Goal: Transaction & Acquisition: Purchase product/service

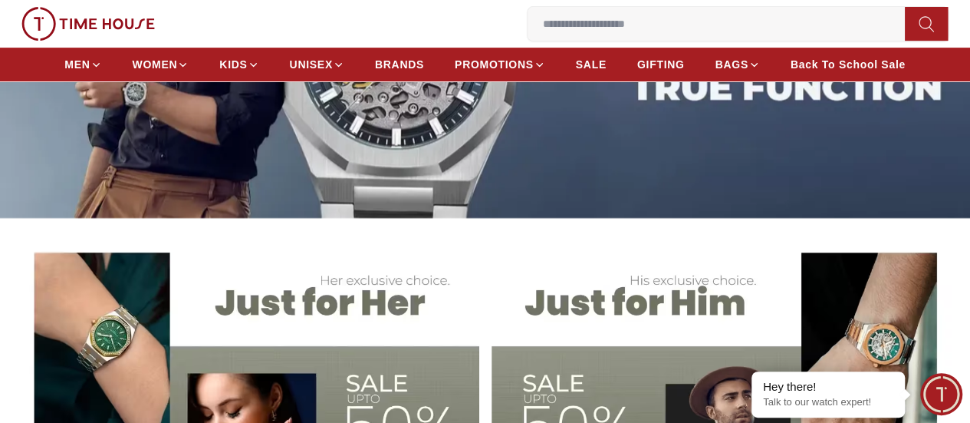
scroll to position [270, 0]
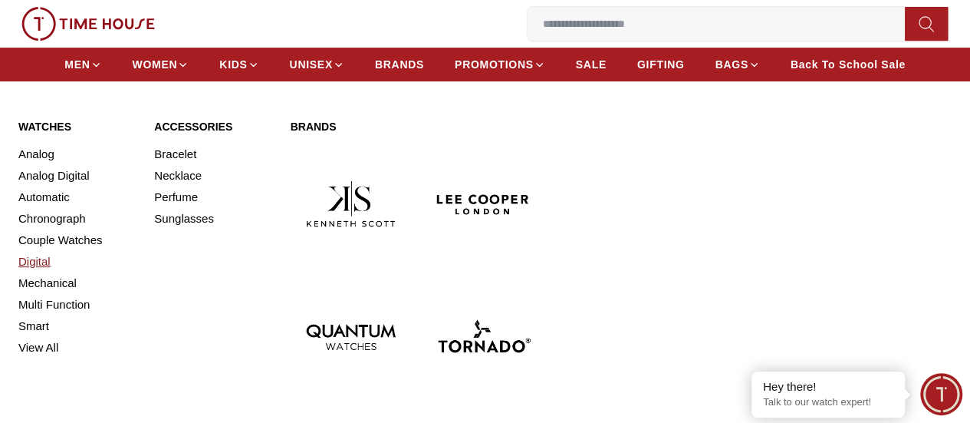
click at [38, 272] on link "Digital" at bounding box center [76, 261] width 117 height 21
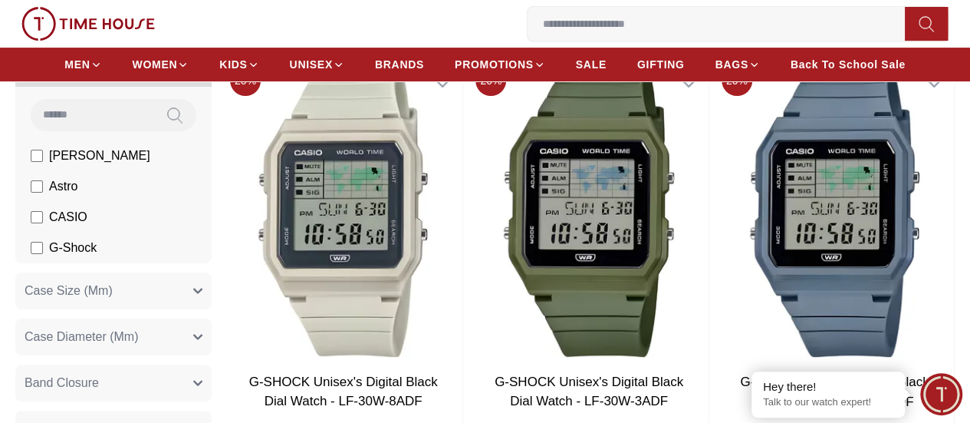
scroll to position [159, 0]
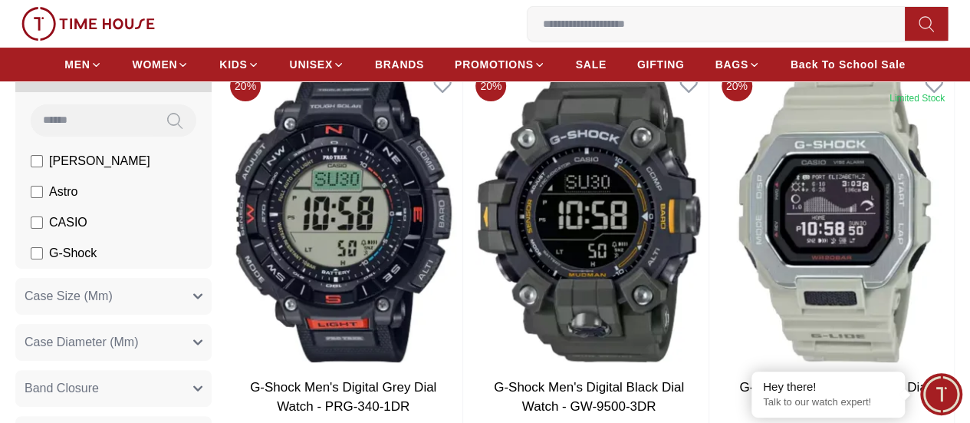
click at [212, 314] on button "Case Size (Mm)" at bounding box center [113, 296] width 196 height 37
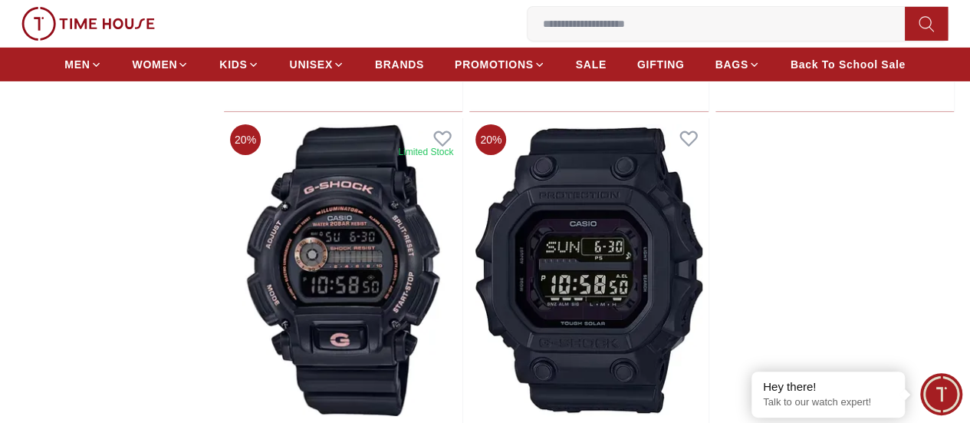
scroll to position [2641, 0]
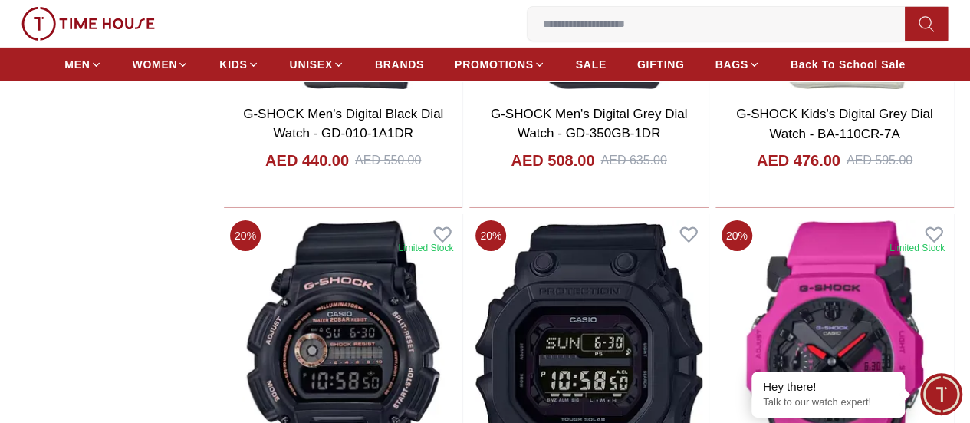
scroll to position [2543, 0]
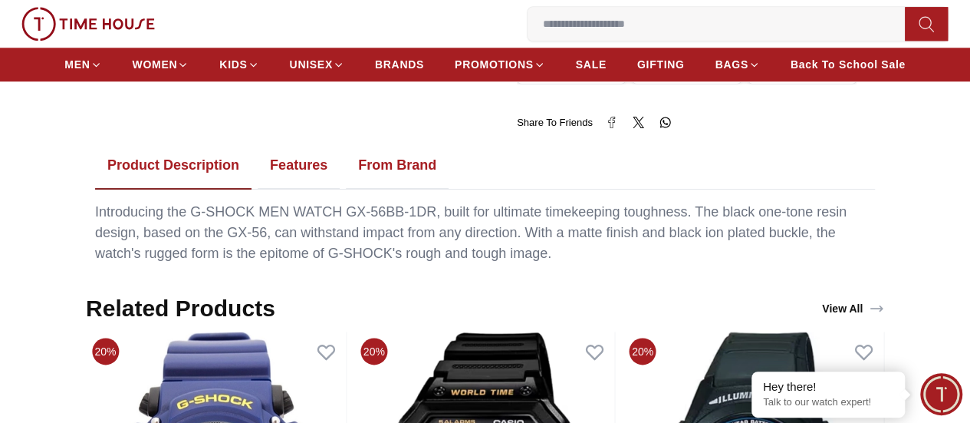
scroll to position [800, 0]
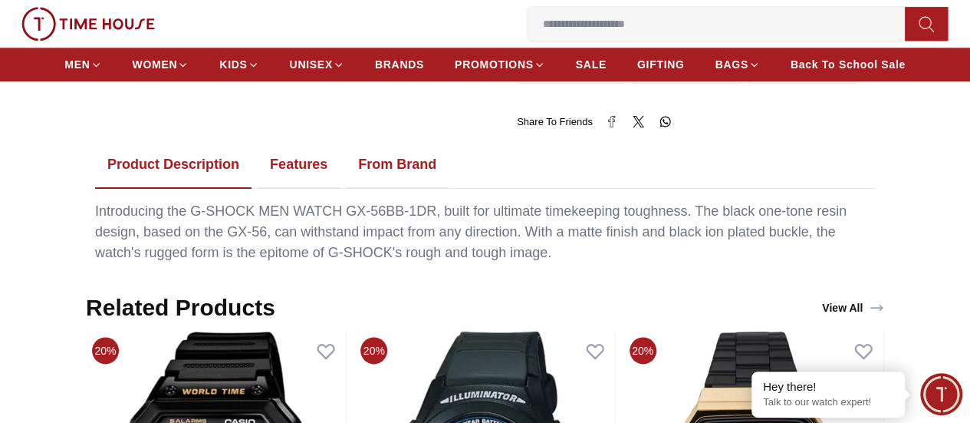
click at [304, 160] on button "Features" at bounding box center [299, 165] width 82 height 48
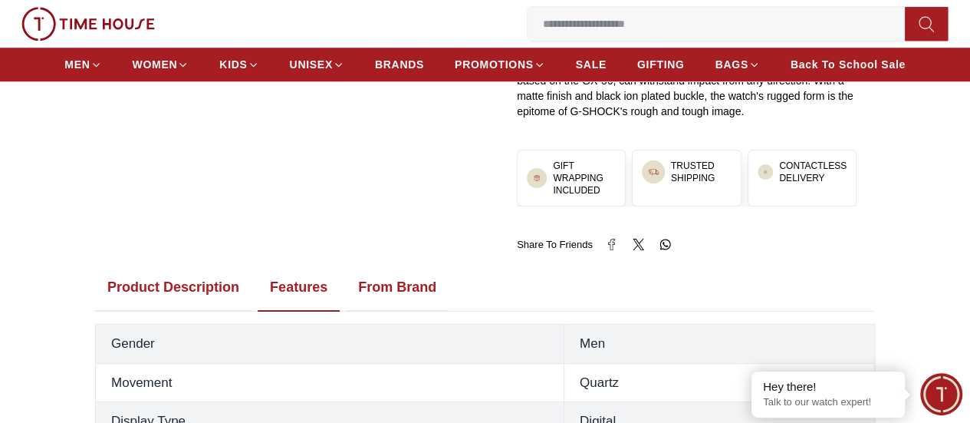
scroll to position [676, 0]
click at [398, 278] on button "From Brand" at bounding box center [397, 289] width 103 height 48
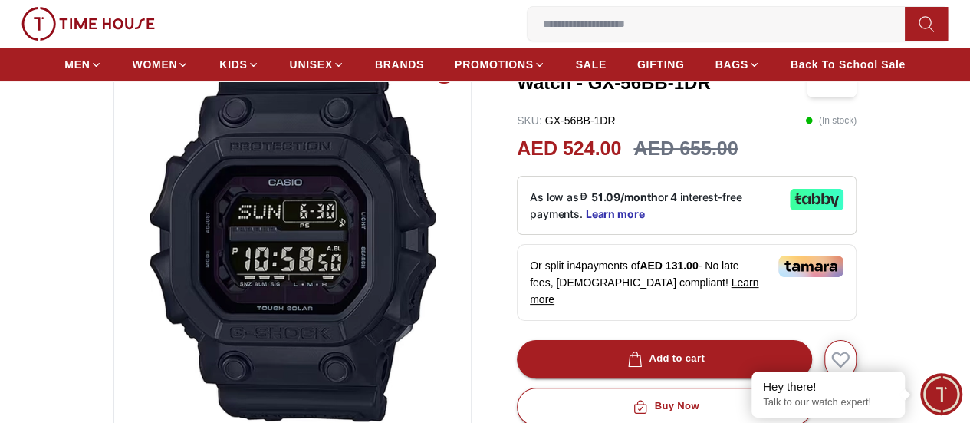
scroll to position [120, 0]
